Goal: Task Accomplishment & Management: Use online tool/utility

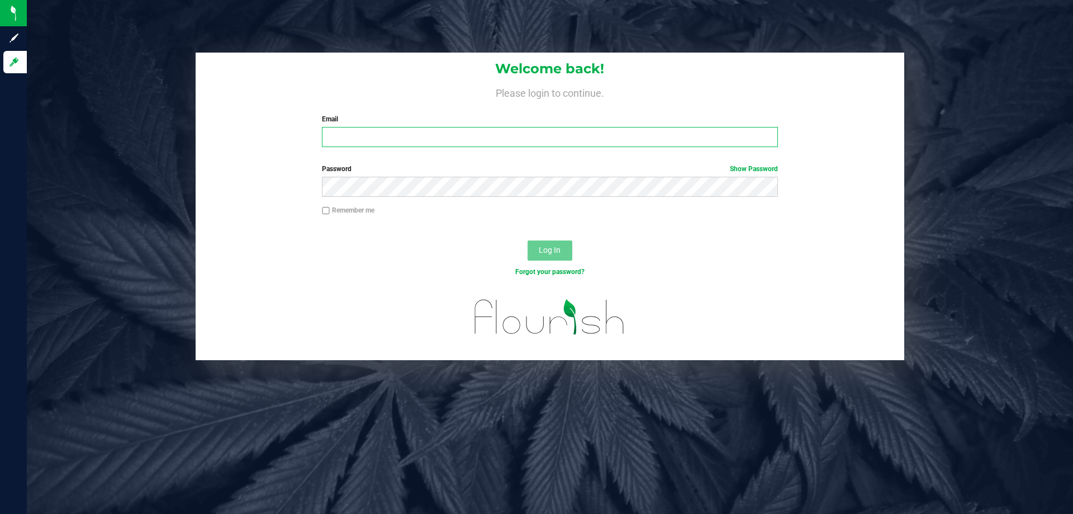
click at [384, 139] on input "Email" at bounding box center [550, 137] width 456 height 20
type input "[EMAIL_ADDRESS][DOMAIN_NAME]"
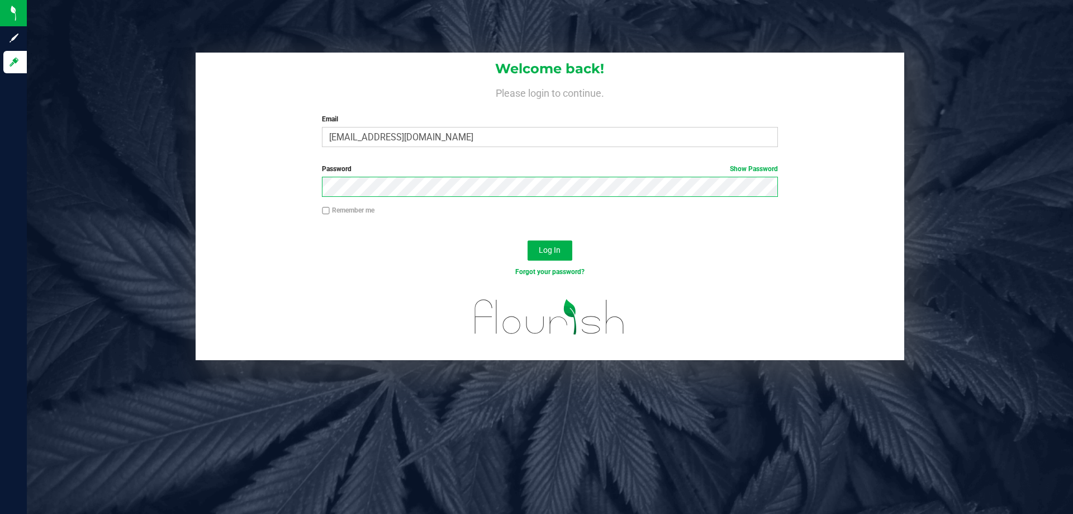
click at [528, 240] on button "Log In" at bounding box center [550, 250] width 45 height 20
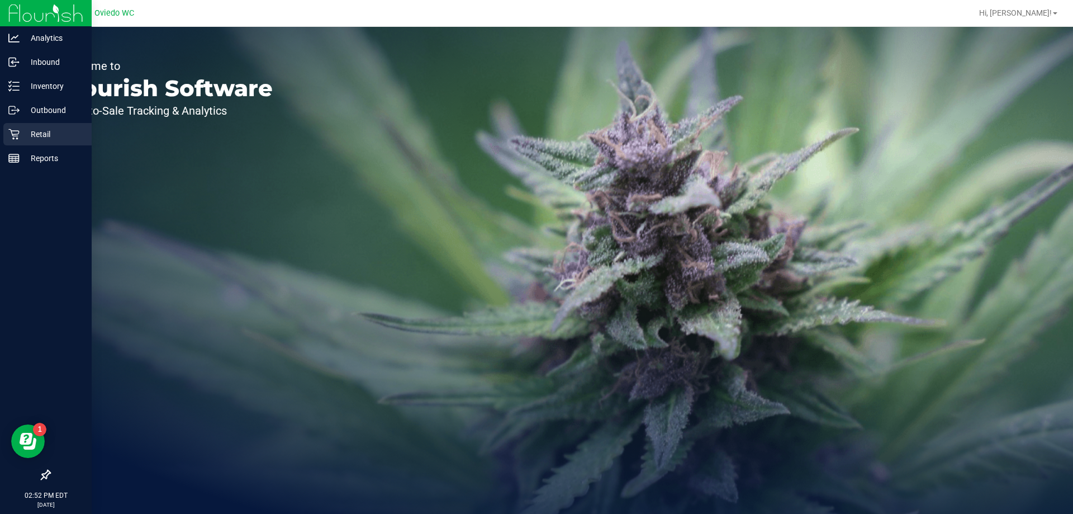
click at [15, 132] on icon at bounding box center [13, 134] width 11 height 11
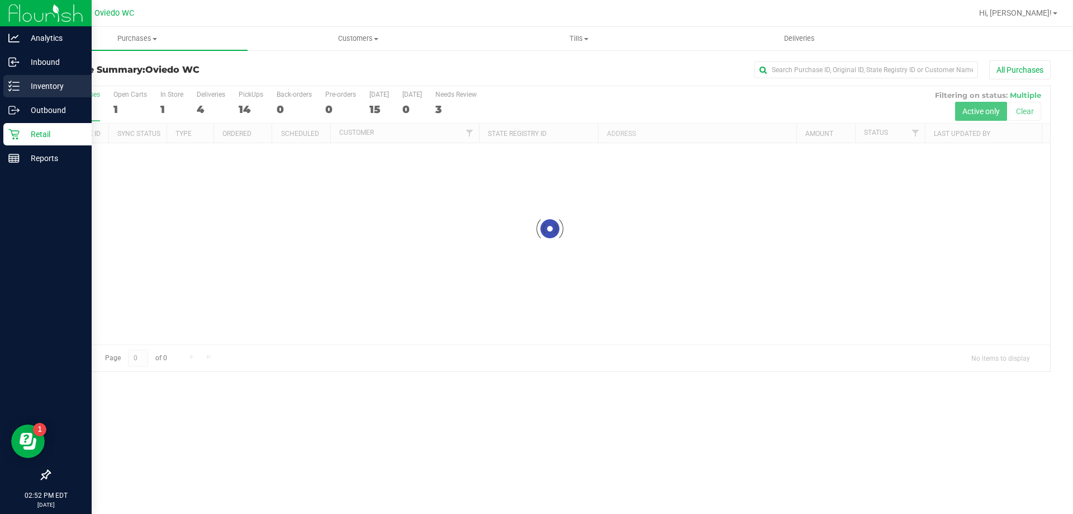
click at [27, 87] on p "Inventory" at bounding box center [53, 85] width 67 height 13
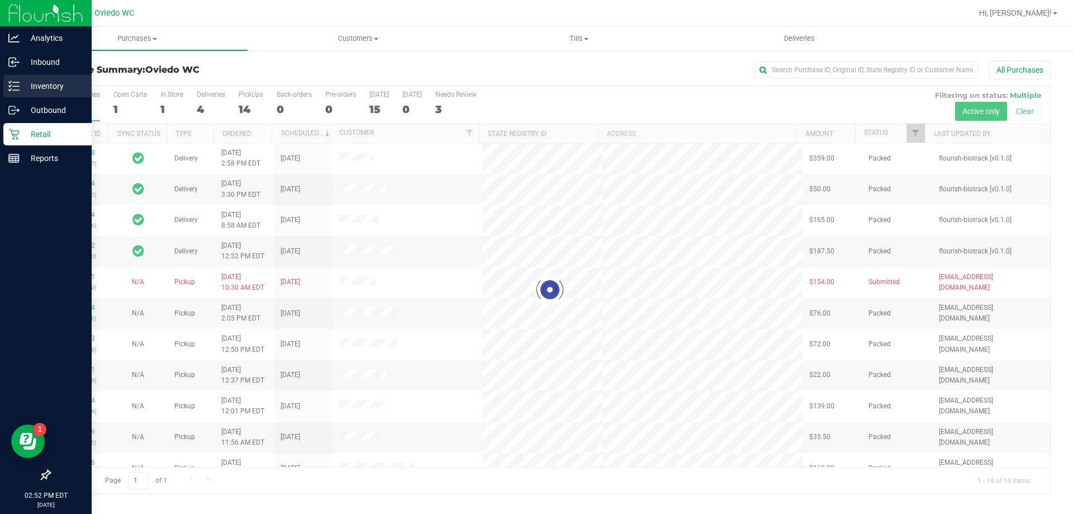
click at [27, 87] on p "Inventory" at bounding box center [53, 85] width 67 height 13
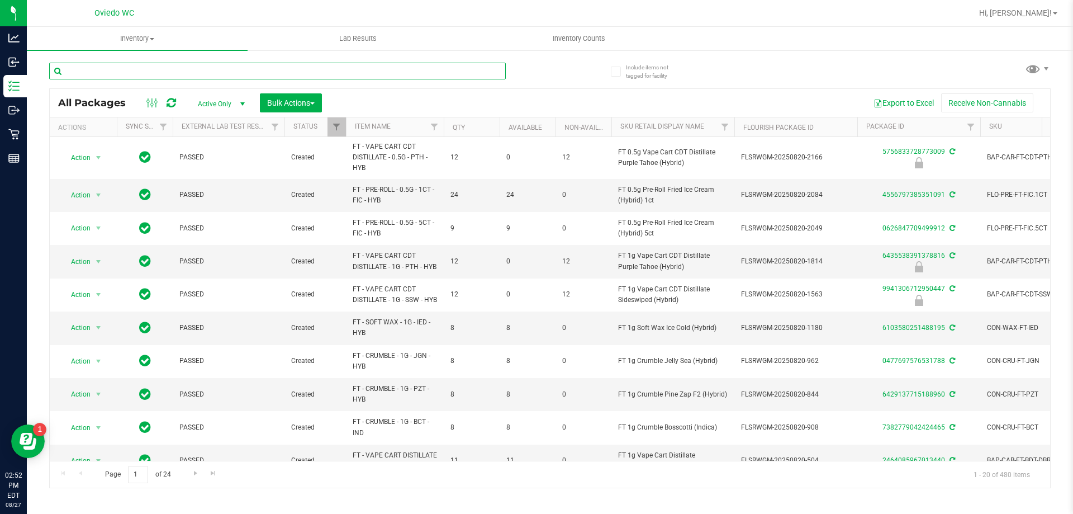
click at [223, 70] on input "text" at bounding box center [277, 71] width 457 height 17
type input "[DATE]"
paste input "W-JUL25ARZ03-0723"
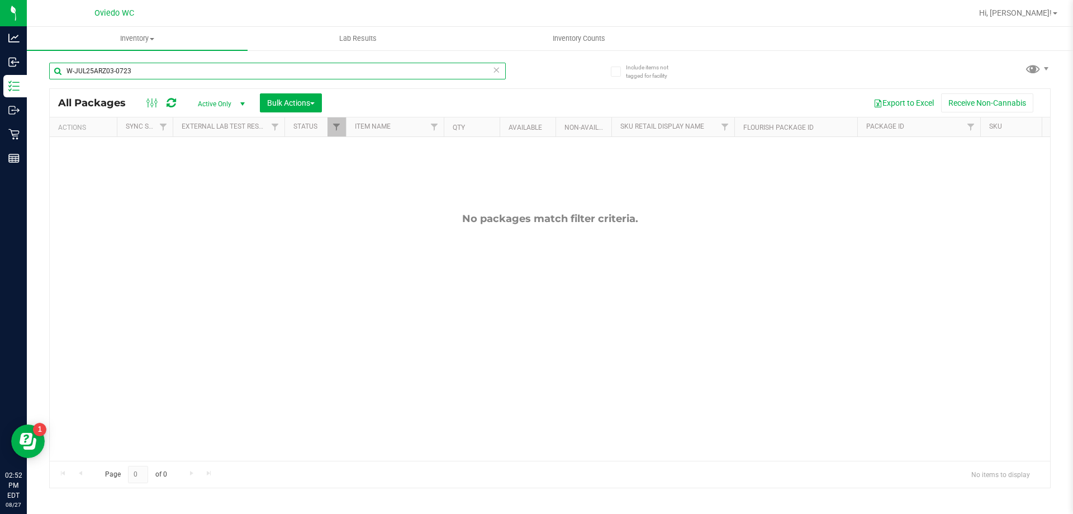
drag, startPoint x: 151, startPoint y: 72, endPoint x: 32, endPoint y: 82, distance: 119.5
click at [32, 82] on div "Include items not tagged for facility W-JUL25ARZ03-0723 All Packages Active Onl…" at bounding box center [550, 219] width 1046 height 341
click at [141, 65] on input "W-JUL25ARZ03-0723" at bounding box center [277, 71] width 457 height 17
click at [68, 69] on input "W-JUL25ARZ03-0723" at bounding box center [277, 71] width 457 height 17
click at [179, 69] on input "W-JUL25ARZ03-0723" at bounding box center [277, 71] width 457 height 17
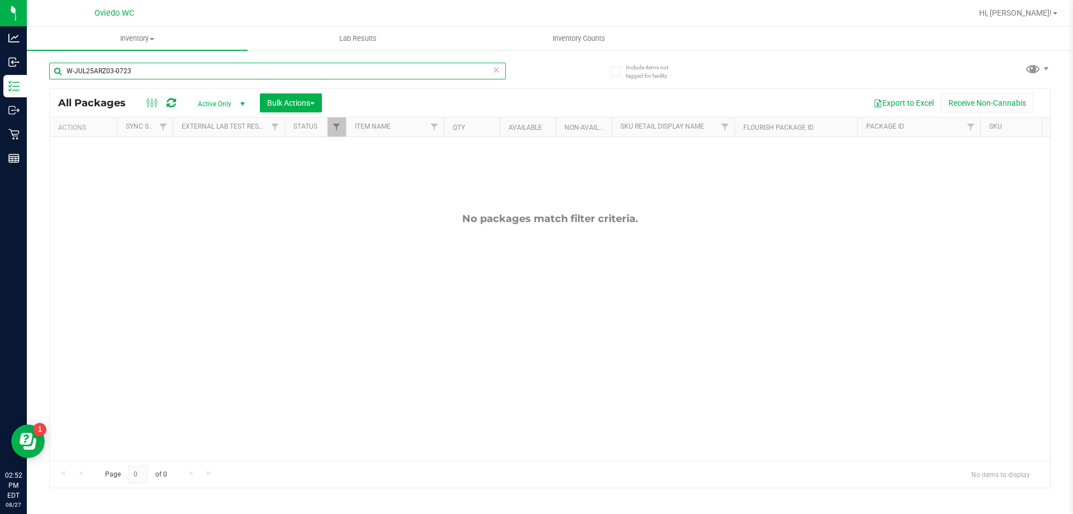
click at [179, 69] on input "W-JUL25ARZ03-0723" at bounding box center [277, 71] width 457 height 17
click at [274, 72] on input "W-JUL25ARZ03-0723" at bounding box center [277, 71] width 457 height 17
paste input "1-0721"
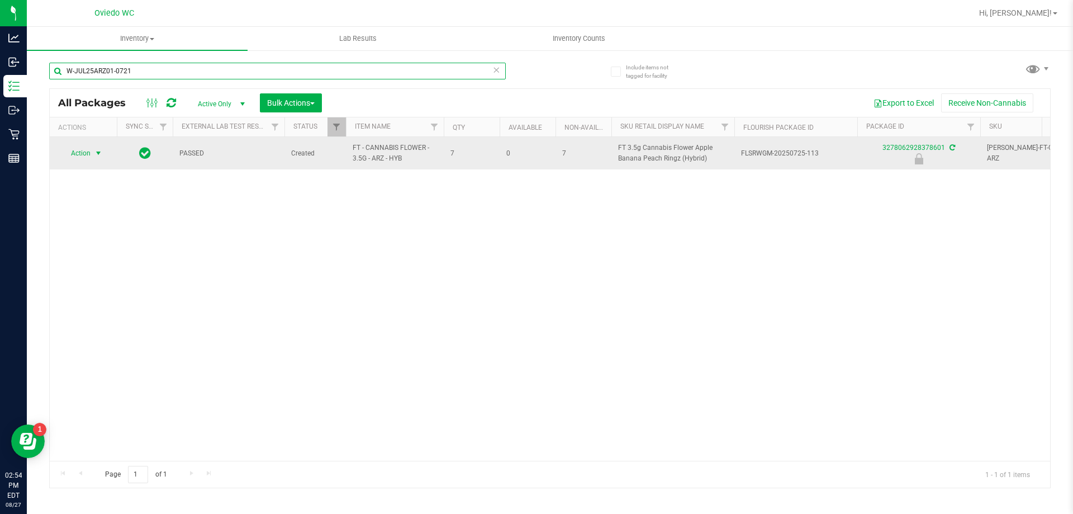
type input "W-JUL25ARZ01-0721"
click at [78, 150] on span "Action" at bounding box center [76, 153] width 30 height 16
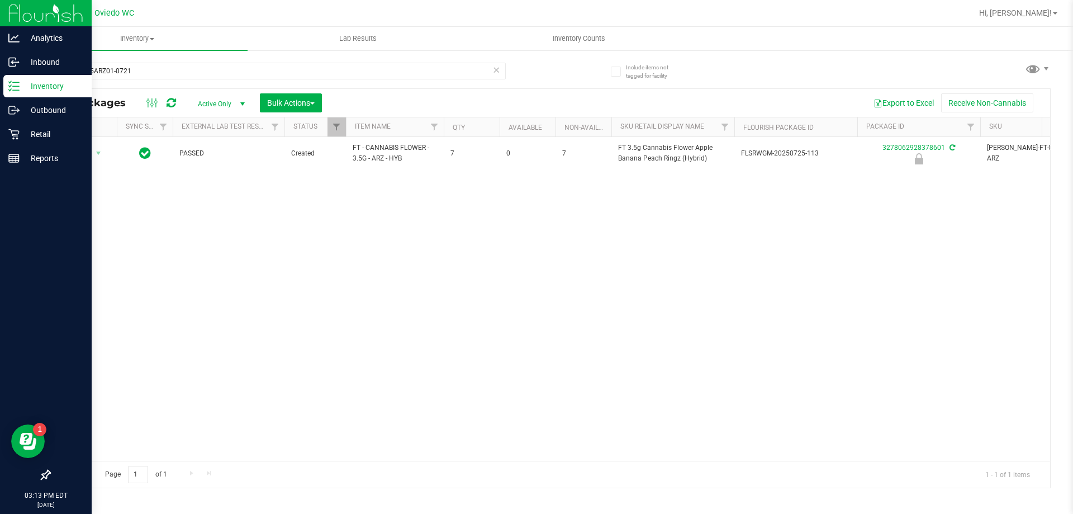
click at [18, 90] on line at bounding box center [16, 90] width 6 height 0
